Goal: Information Seeking & Learning: Learn about a topic

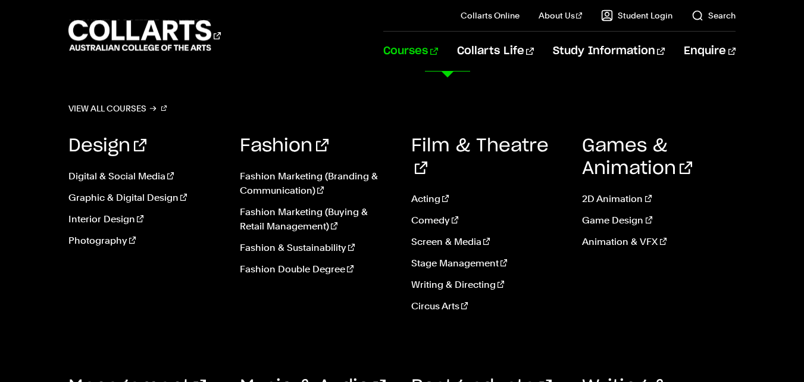
click at [437, 40] on link "Courses" at bounding box center [410, 51] width 54 height 39
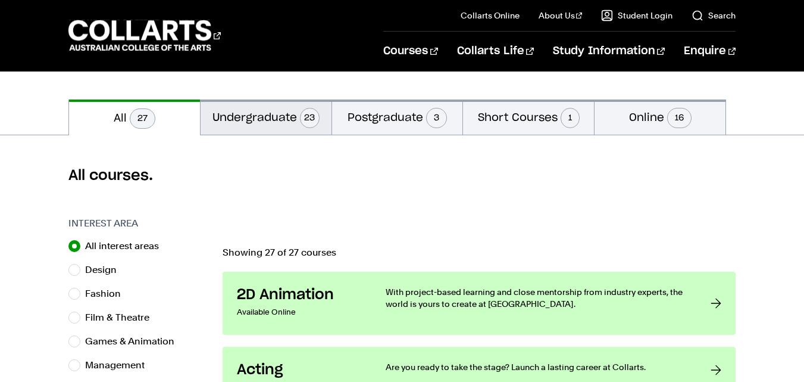
click at [251, 126] on button "Undergraduate 23" at bounding box center [266, 116] width 131 height 35
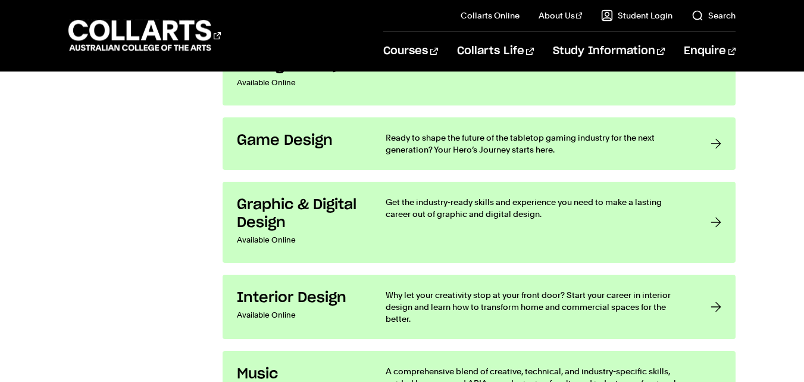
scroll to position [1726, 0]
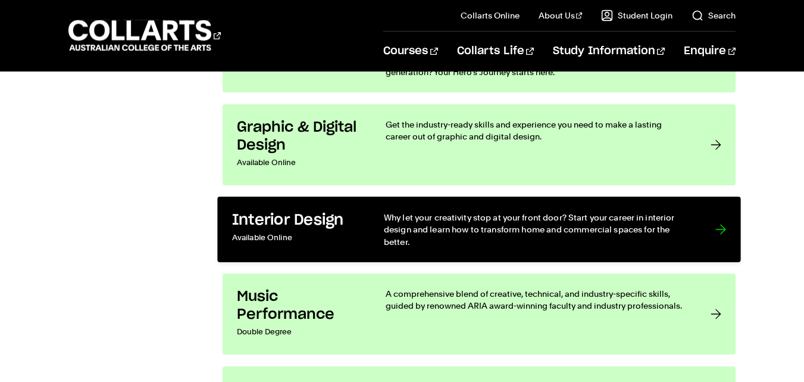
click at [340, 233] on p "Available Online" at bounding box center [295, 237] width 127 height 17
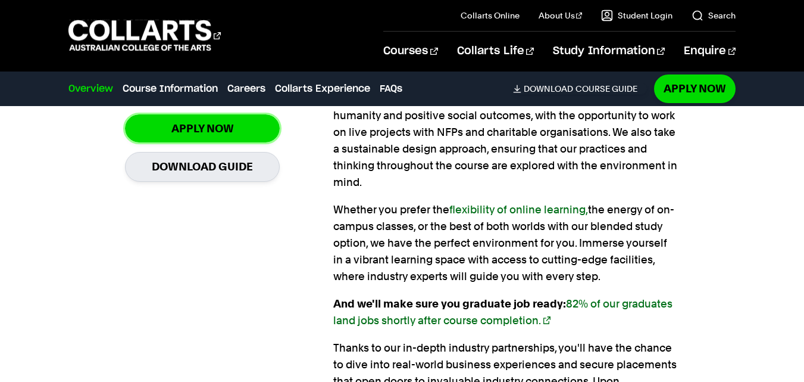
scroll to position [952, 0]
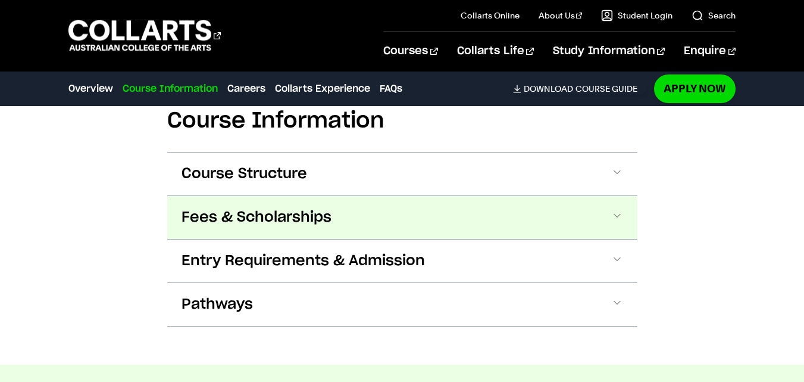
click at [342, 198] on button "Fees & Scholarships" at bounding box center [402, 217] width 470 height 43
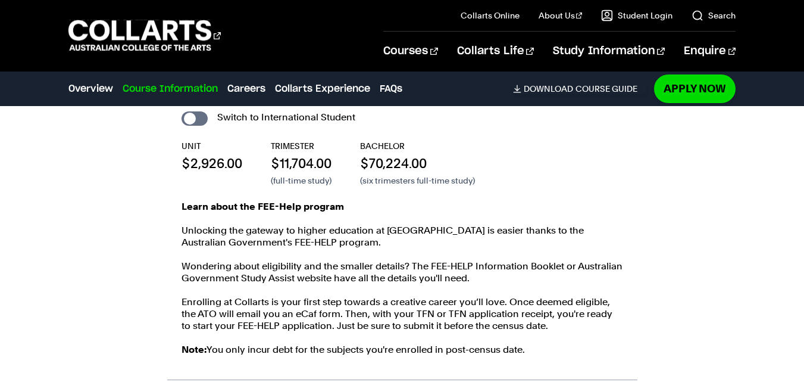
scroll to position [1620, 0]
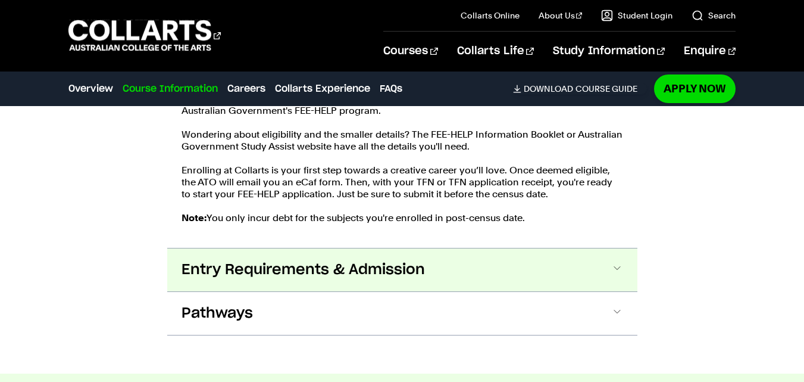
click at [619, 262] on span at bounding box center [617, 269] width 12 height 15
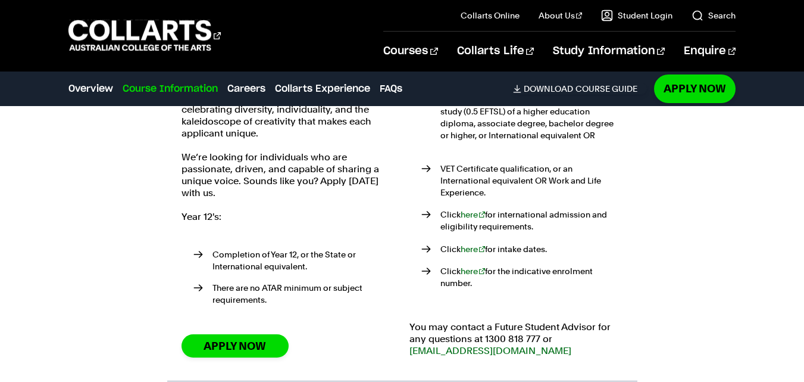
scroll to position [2041, 0]
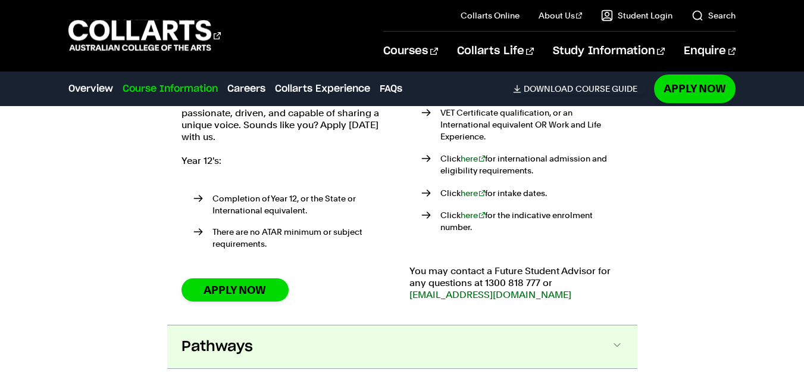
click at [619, 339] on span at bounding box center [617, 346] width 12 height 15
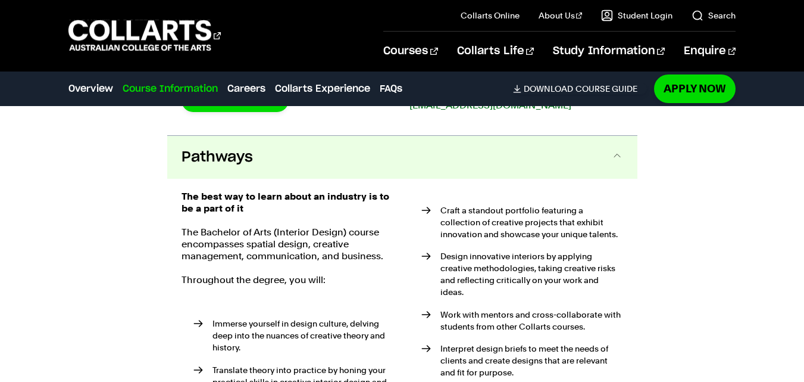
scroll to position [2290, 0]
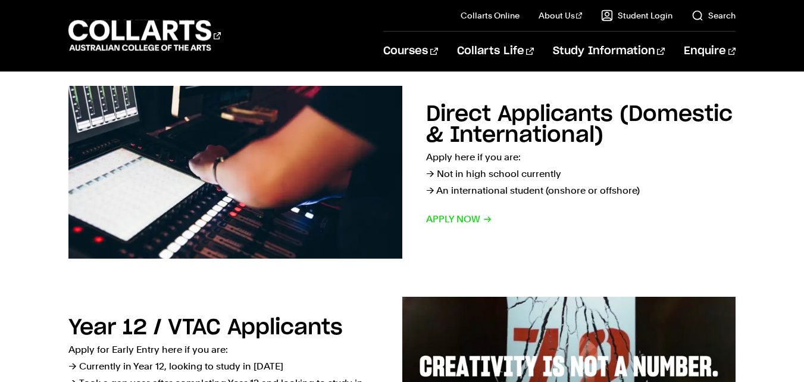
scroll to position [179, 0]
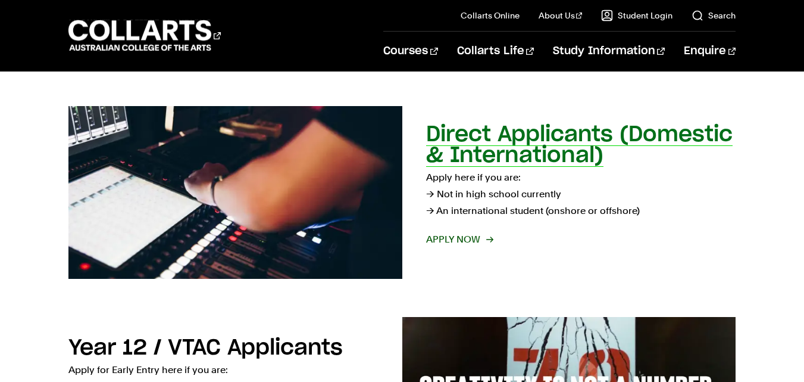
click at [461, 240] on span "Apply now" at bounding box center [459, 239] width 66 height 17
